Goal: Task Accomplishment & Management: Use online tool/utility

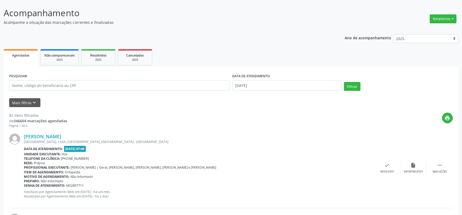
scroll to position [58, 0]
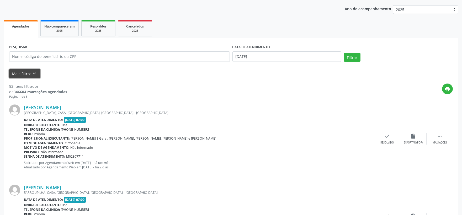
click at [34, 71] on icon "keyboard_arrow_down" at bounding box center [35, 74] width 6 height 6
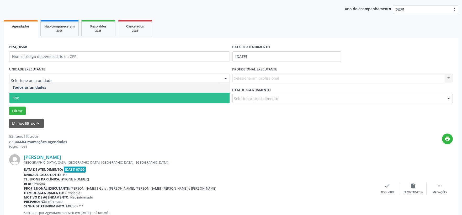
click at [25, 96] on span "Hse" at bounding box center [119, 98] width 220 height 10
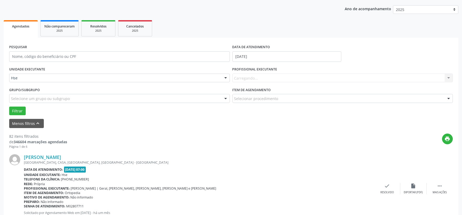
click at [311, 78] on div "Carregando... Nenhum resultado encontrado para: " " Não há nenhuma opção para s…" at bounding box center [342, 78] width 221 height 9
click at [449, 78] on div "Carregando... Nenhum resultado encontrado para: " " Não há nenhuma opção para s…" at bounding box center [342, 78] width 221 height 9
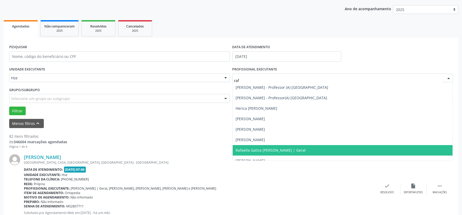
click at [281, 149] on span "Rafaella Galiza [PERSON_NAME] | Geral" at bounding box center [271, 150] width 70 height 5
type input "raf"
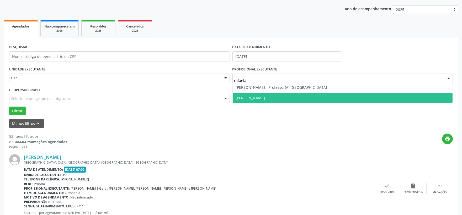
type input "[PERSON_NAME]"
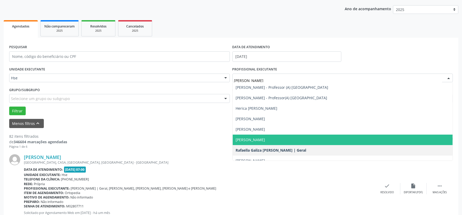
click at [265, 139] on span "[PERSON_NAME]" at bounding box center [250, 139] width 29 height 5
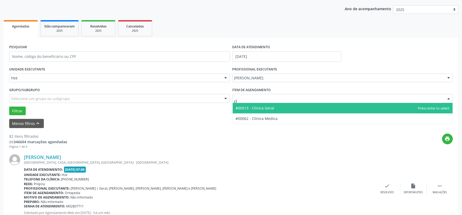
type input "cli"
click at [270, 109] on span "#00013 - Clinica Geral" at bounding box center [255, 108] width 39 height 5
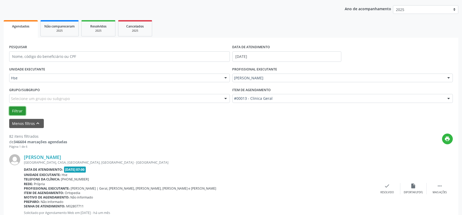
drag, startPoint x: 19, startPoint y: 108, endPoint x: 23, endPoint y: 108, distance: 3.4
click at [20, 108] on button "Filtrar" at bounding box center [17, 111] width 17 height 9
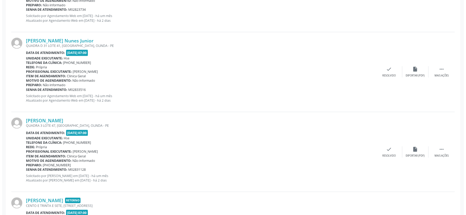
scroll to position [874, 0]
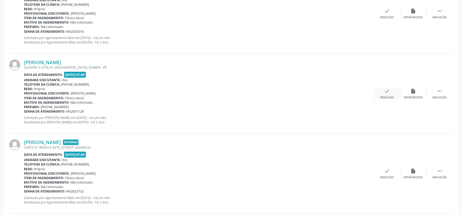
click at [387, 92] on icon "check" at bounding box center [387, 91] width 6 height 6
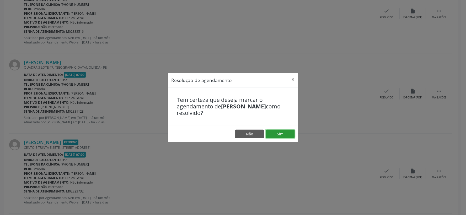
click at [281, 134] on button "Sim" at bounding box center [280, 134] width 29 height 9
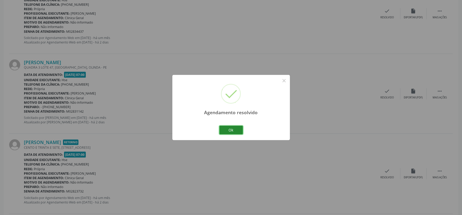
click at [230, 130] on button "Ok" at bounding box center [231, 130] width 24 height 9
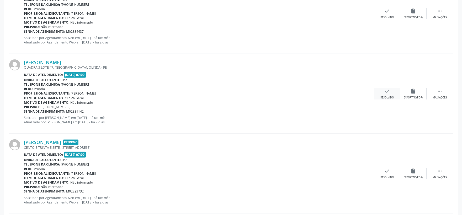
click at [387, 94] on icon "check" at bounding box center [387, 91] width 6 height 6
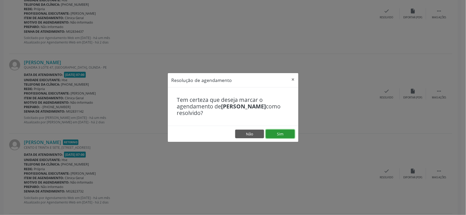
click at [285, 132] on button "Sim" at bounding box center [280, 134] width 29 height 9
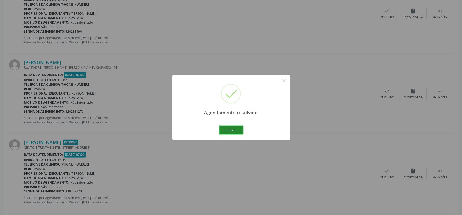
click at [233, 131] on button "Ok" at bounding box center [231, 130] width 24 height 9
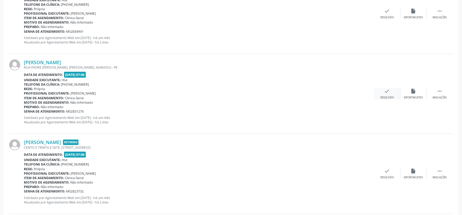
click at [389, 90] on icon "check" at bounding box center [387, 91] width 6 height 6
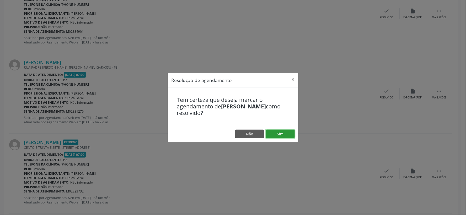
click at [281, 134] on button "Sim" at bounding box center [280, 134] width 29 height 9
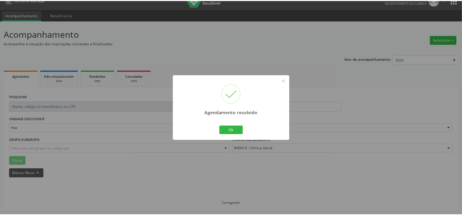
scroll to position [8, 0]
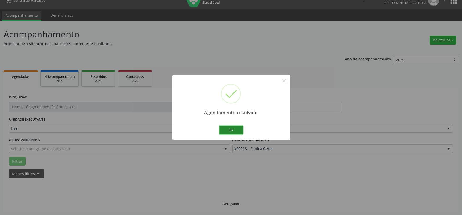
click at [226, 128] on button "Ok" at bounding box center [231, 130] width 24 height 9
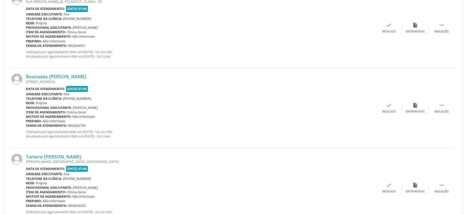
scroll to position [357, 0]
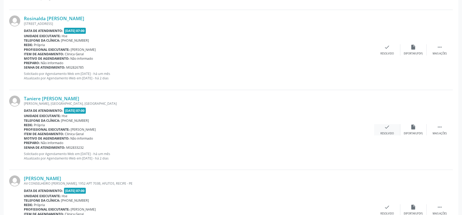
click at [385, 127] on icon "check" at bounding box center [387, 127] width 6 height 6
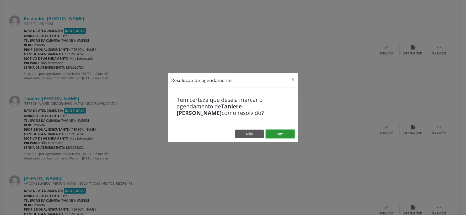
click at [278, 131] on button "Sim" at bounding box center [280, 134] width 29 height 9
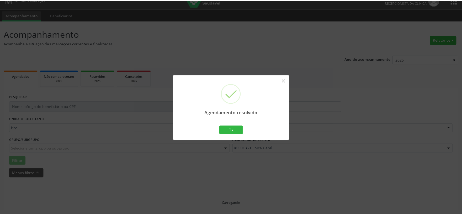
scroll to position [8, 0]
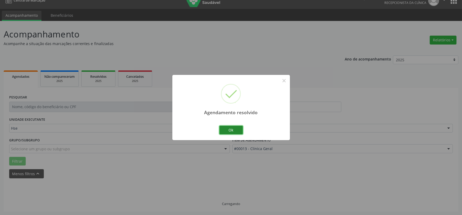
click at [234, 130] on button "Ok" at bounding box center [231, 130] width 24 height 9
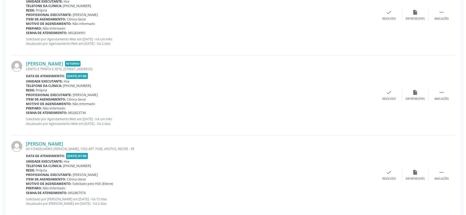
scroll to position [742, 0]
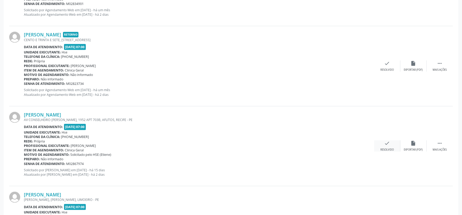
click at [387, 148] on div "Resolvido" at bounding box center [386, 150] width 13 height 4
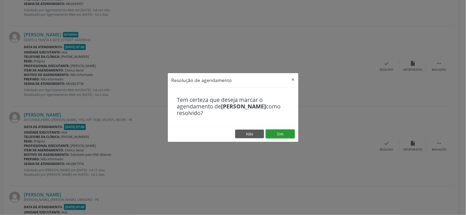
click at [286, 134] on button "Sim" at bounding box center [280, 134] width 29 height 9
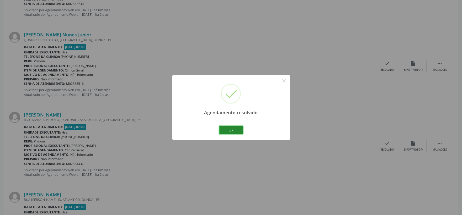
click at [232, 126] on button "Ok" at bounding box center [231, 130] width 24 height 9
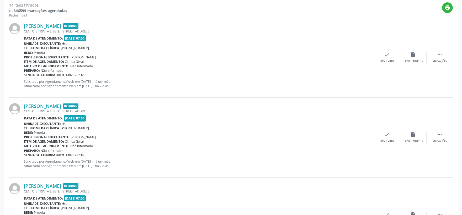
scroll to position [160, 0]
